Goal: Task Accomplishment & Management: Use online tool/utility

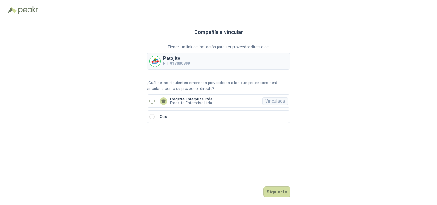
click at [170, 98] on p "Fragatta Enterprise Ltda" at bounding box center [191, 99] width 43 height 4
click at [274, 192] on button "Ingresar" at bounding box center [277, 192] width 25 height 11
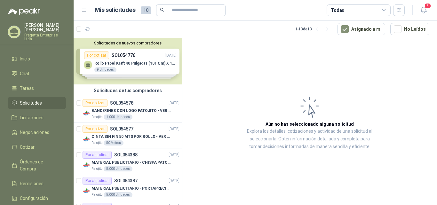
click at [140, 67] on div "Solicitudes de nuevos compradores Por cotizar SOL054776 [DATE] Rollo Papel Kraf…" at bounding box center [128, 61] width 108 height 46
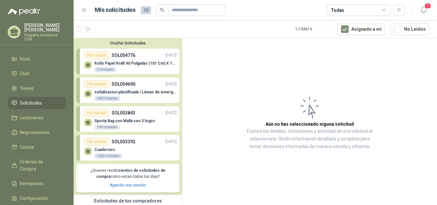
click at [147, 93] on p "señalizacion plastificada / Líneas de emergencia" at bounding box center [135, 92] width 82 height 4
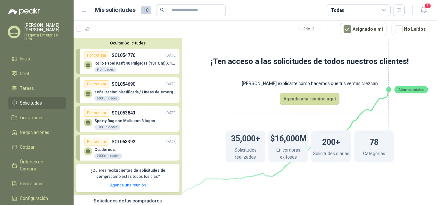
click at [118, 42] on button "Ocultar Solicitudes" at bounding box center [127, 43] width 103 height 5
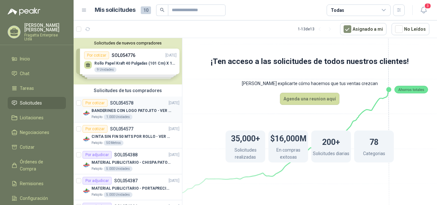
click at [145, 104] on div "Por cotizar SOL054578 [DATE]" at bounding box center [131, 103] width 97 height 8
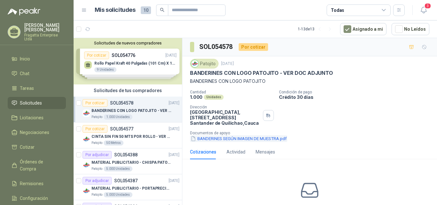
click at [238, 139] on button "BANDERINES SEGÚN IMAGEN DE MUESTRA.pdf" at bounding box center [238, 138] width 97 height 7
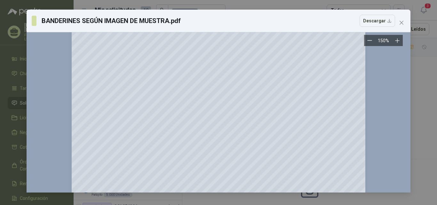
scroll to position [70, 0]
click at [400, 23] on icon "close" at bounding box center [401, 22] width 5 height 5
